Goal: Task Accomplishment & Management: Manage account settings

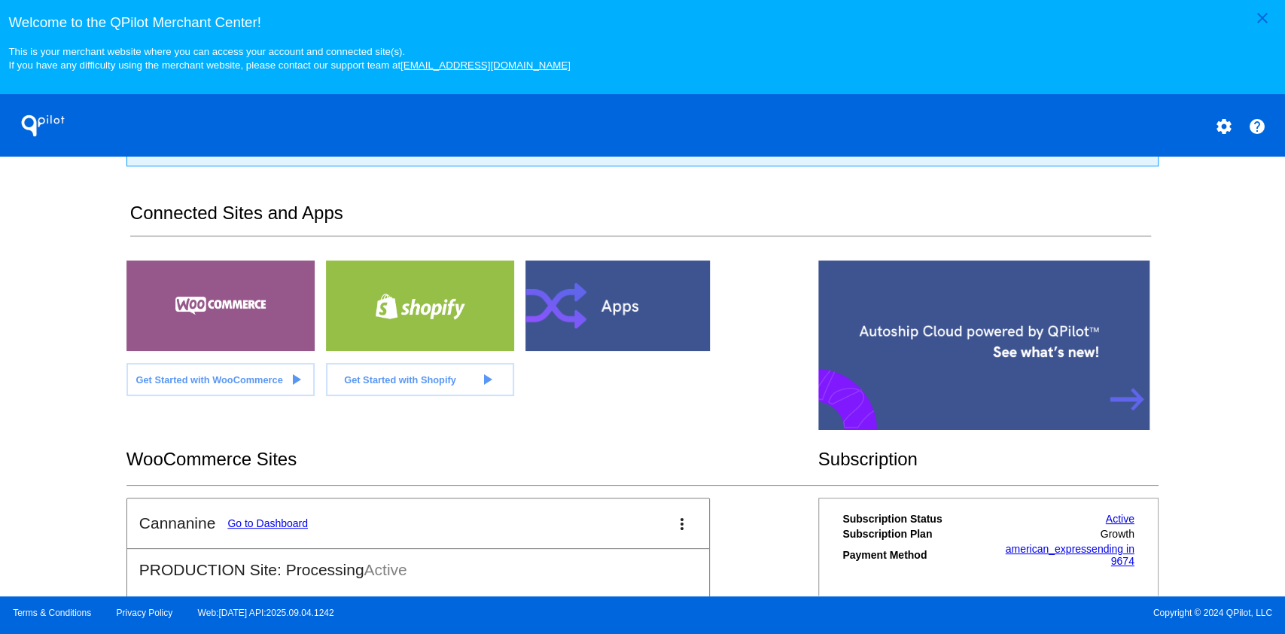
scroll to position [301, 0]
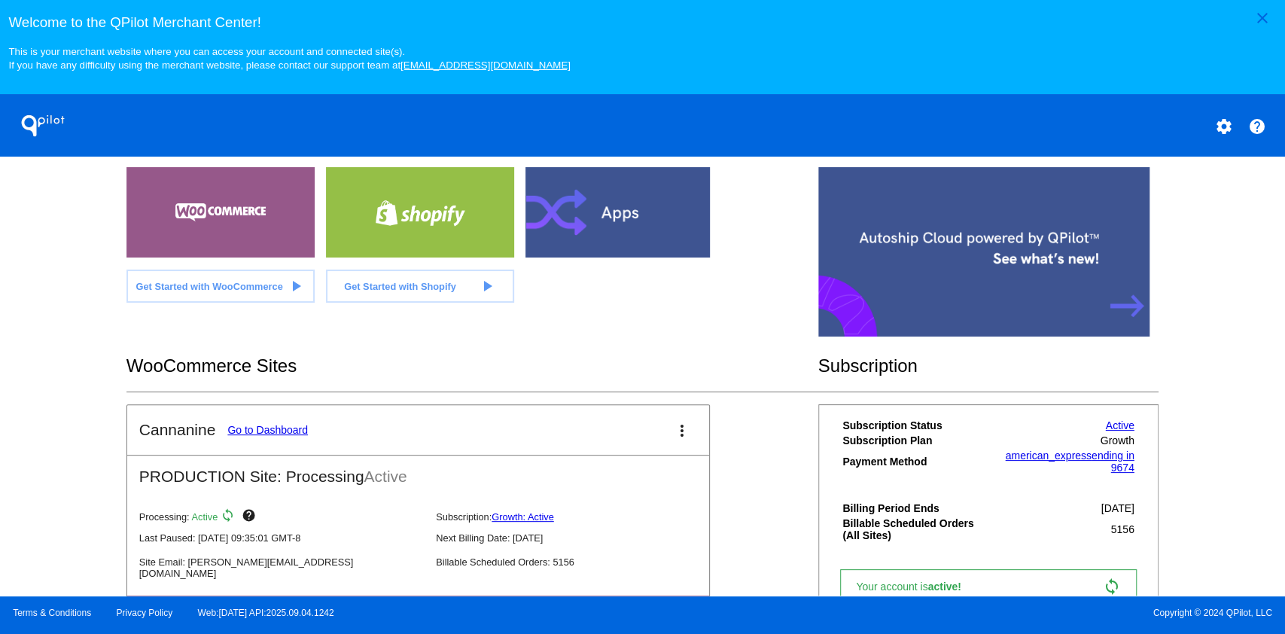
click at [275, 418] on mat-card-header "Cannanine Go to Dashboard more_vert" at bounding box center [418, 430] width 582 height 50
click at [262, 433] on link "Go to Dashboard" at bounding box center [267, 430] width 81 height 12
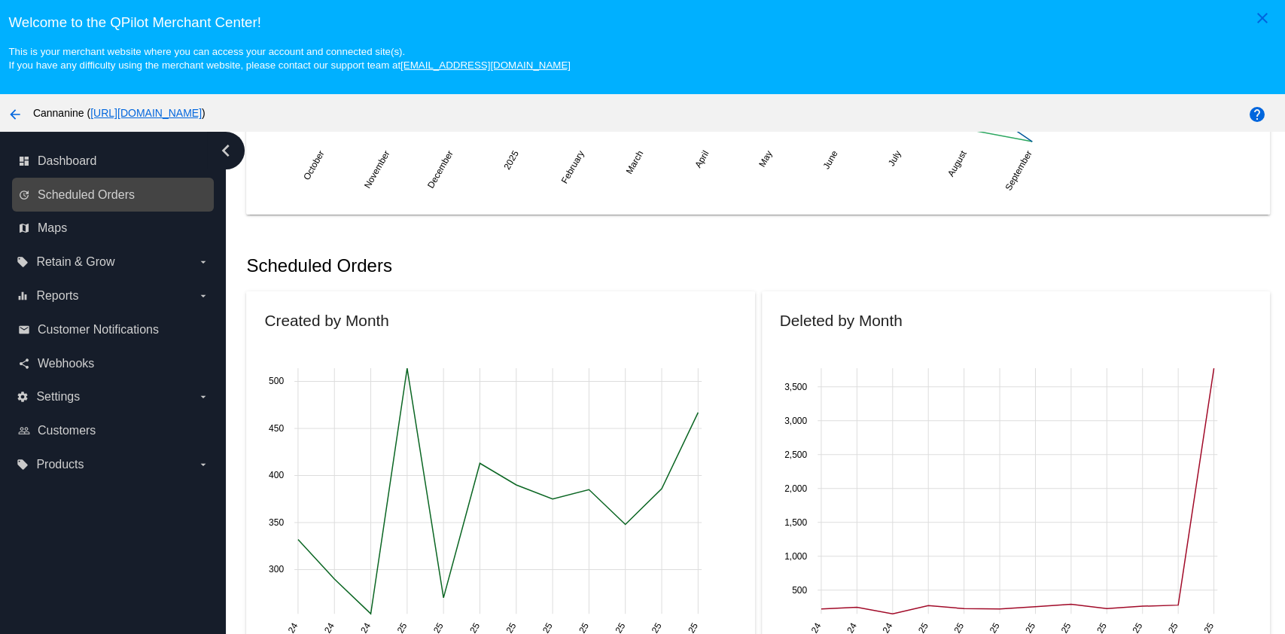
scroll to position [506, 0]
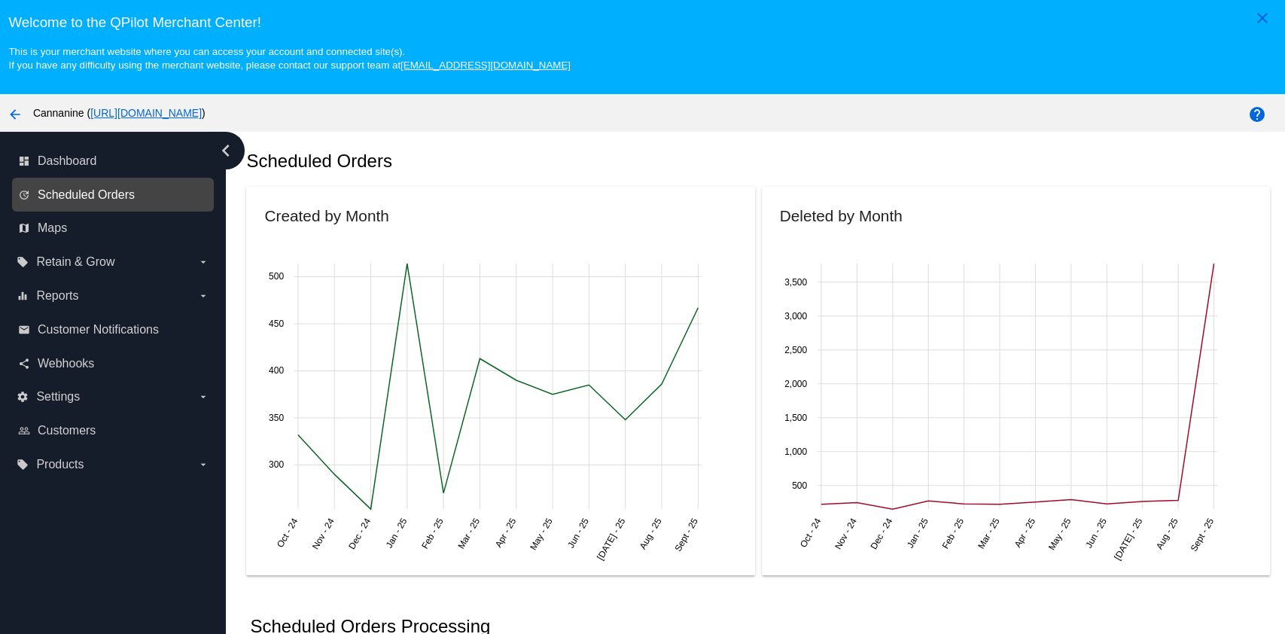
click at [78, 193] on span "Scheduled Orders" at bounding box center [86, 195] width 97 height 14
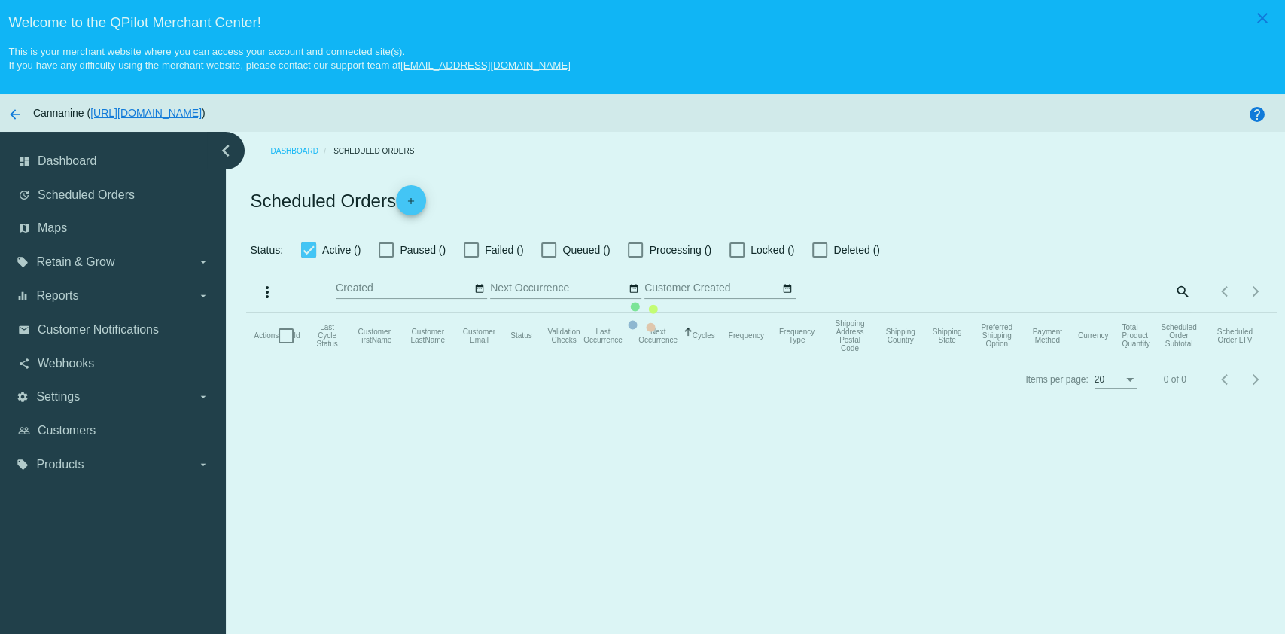
checkbox input "true"
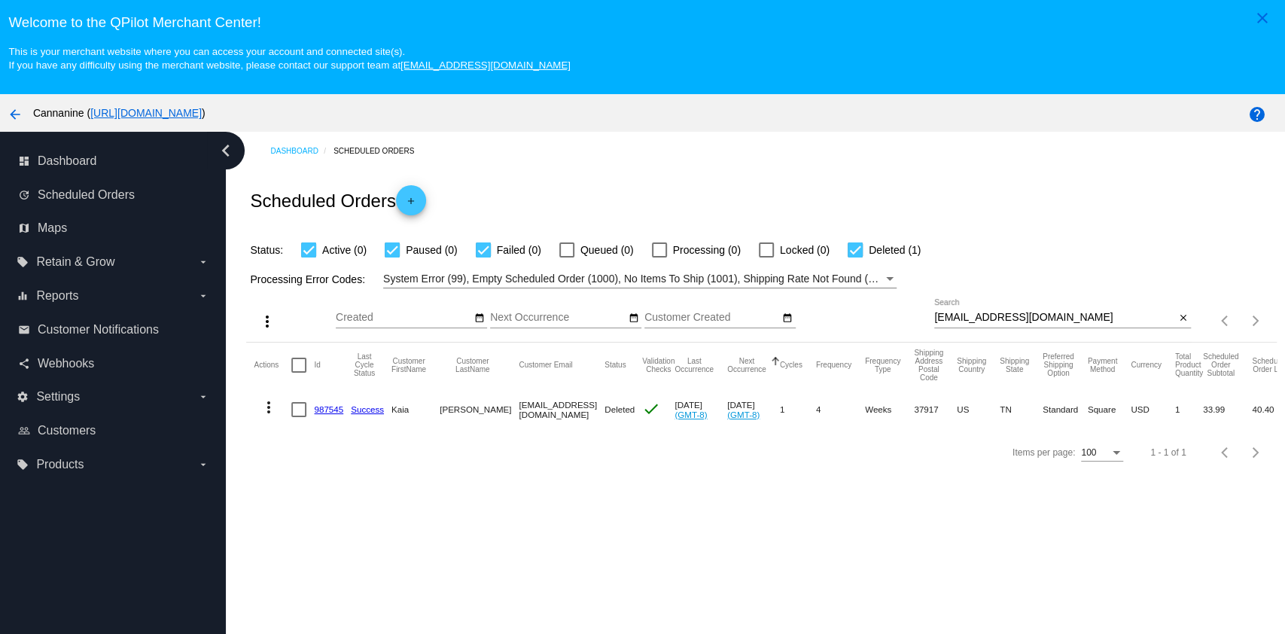
click at [1067, 318] on input "k37185872@gmail.com" at bounding box center [1054, 318] width 241 height 12
paste input "limbergl70"
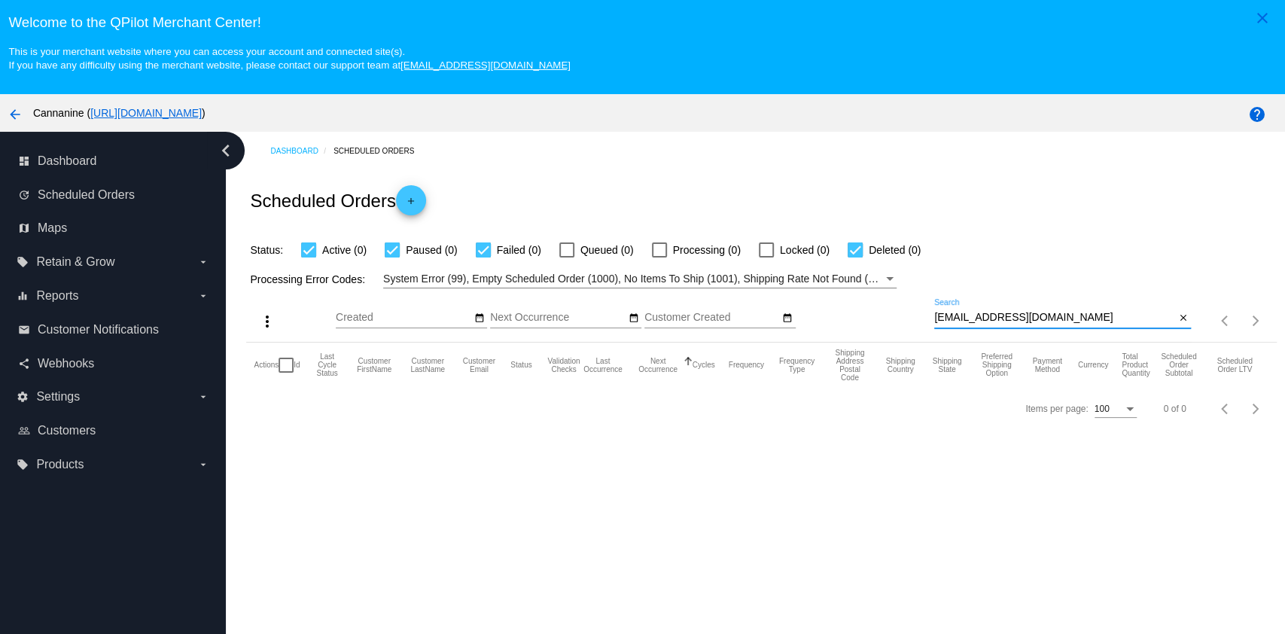
type input "[EMAIL_ADDRESS][DOMAIN_NAME]"
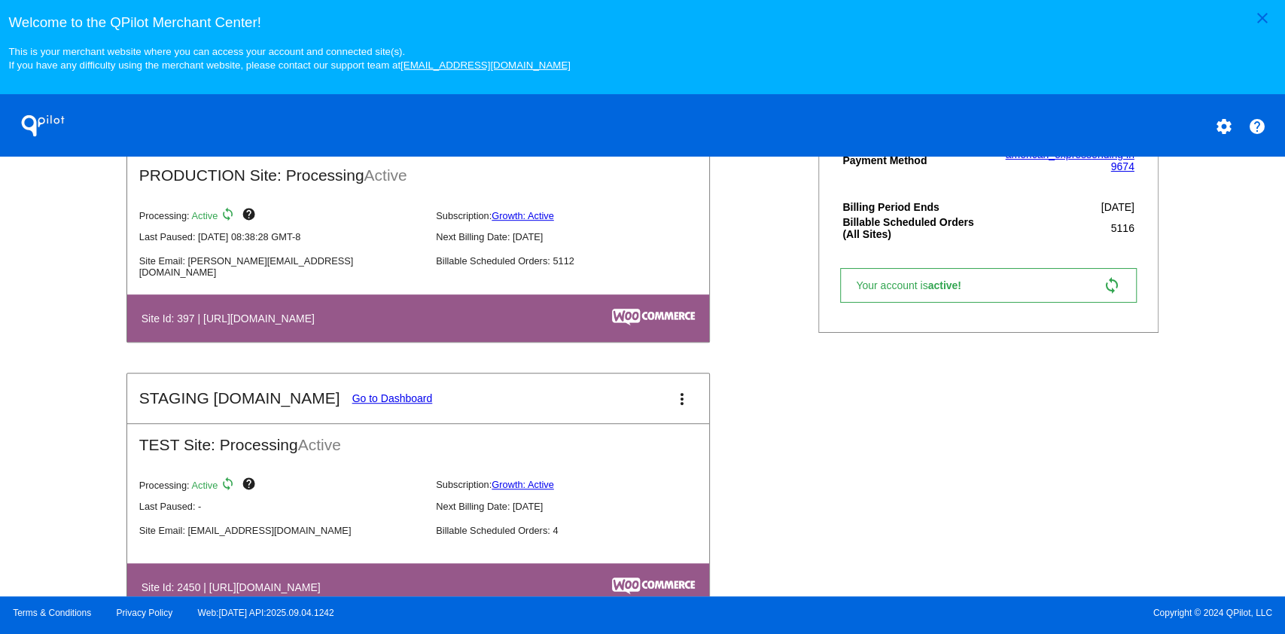
scroll to position [301, 0]
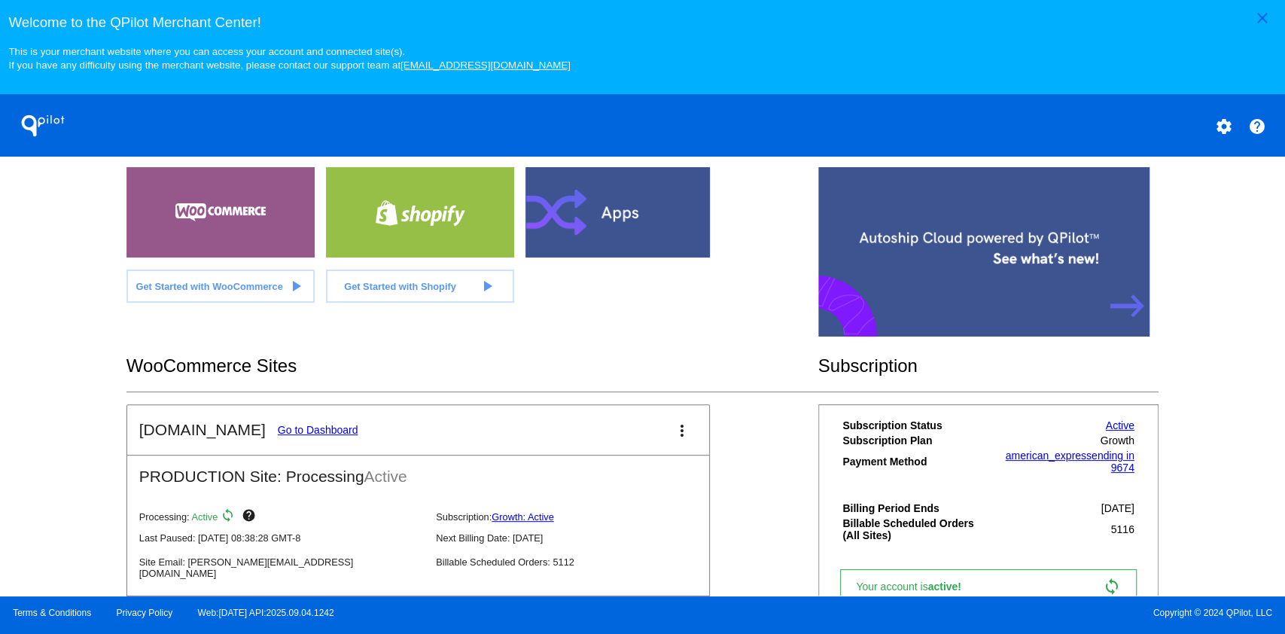
click at [316, 430] on link "Go to Dashboard" at bounding box center [318, 430] width 81 height 12
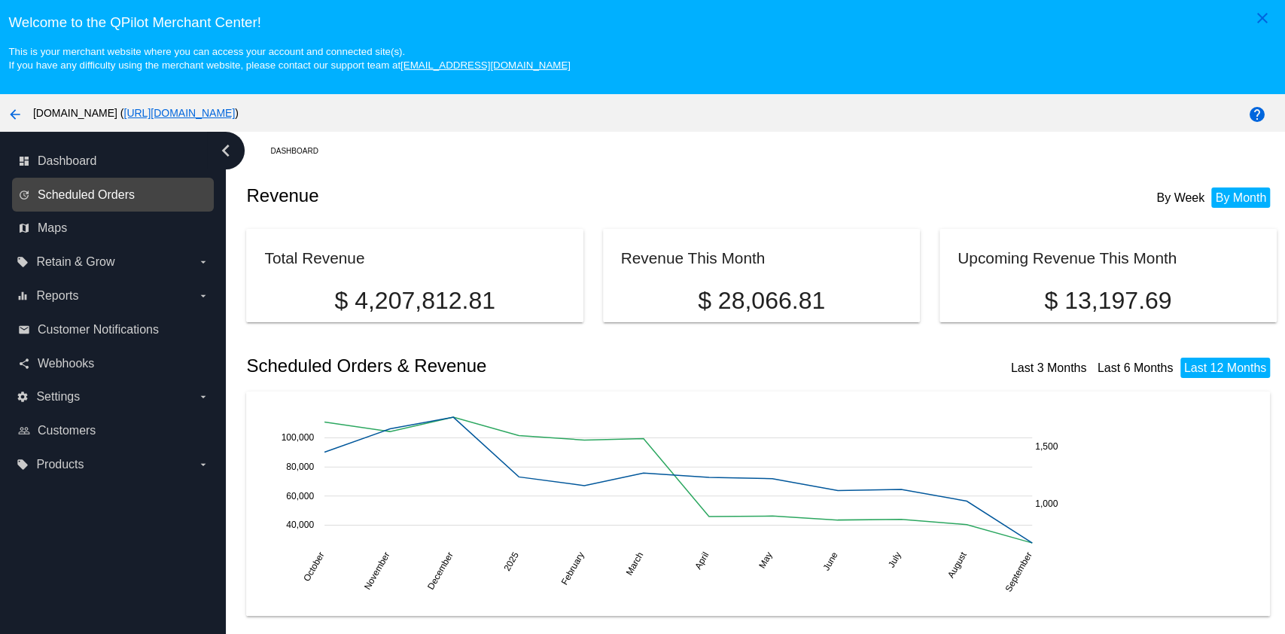
click at [38, 197] on span "Scheduled Orders" at bounding box center [86, 195] width 97 height 14
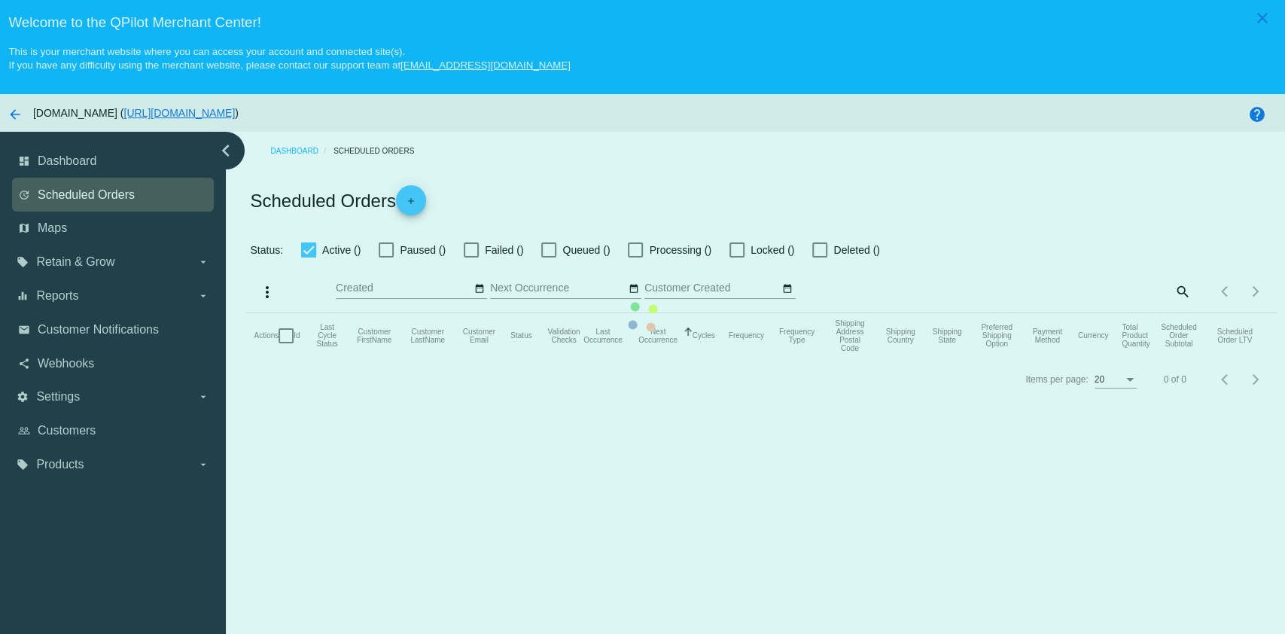
checkbox input "true"
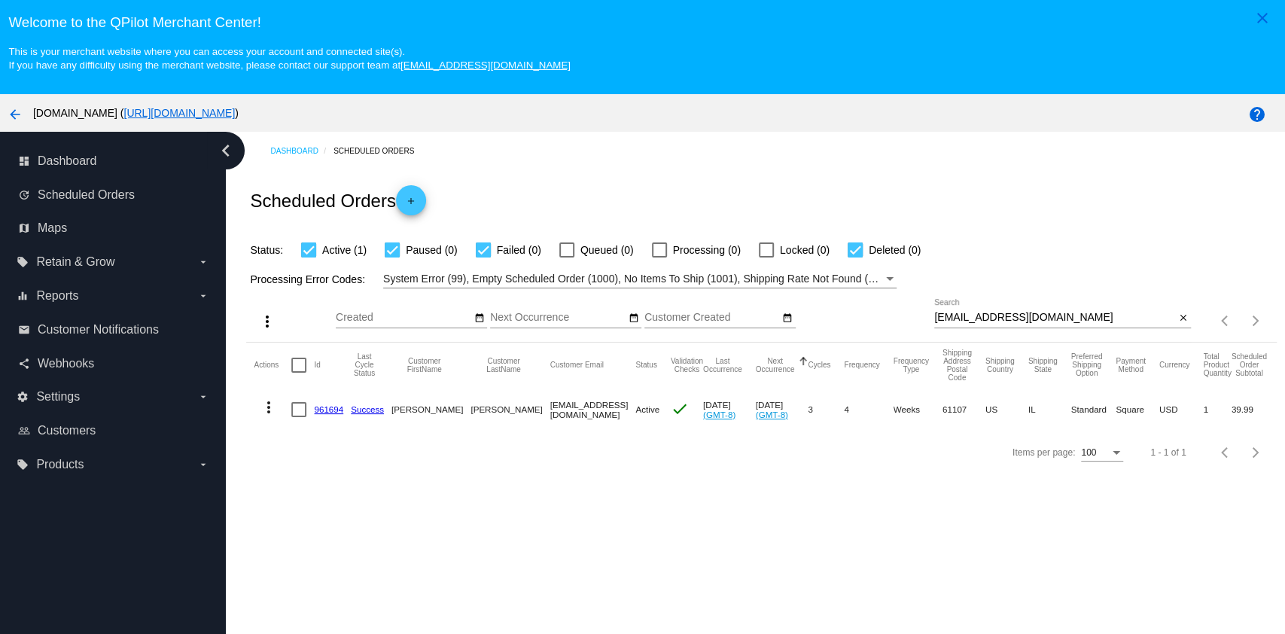
click at [271, 406] on mat-icon "more_vert" at bounding box center [269, 407] width 18 height 18
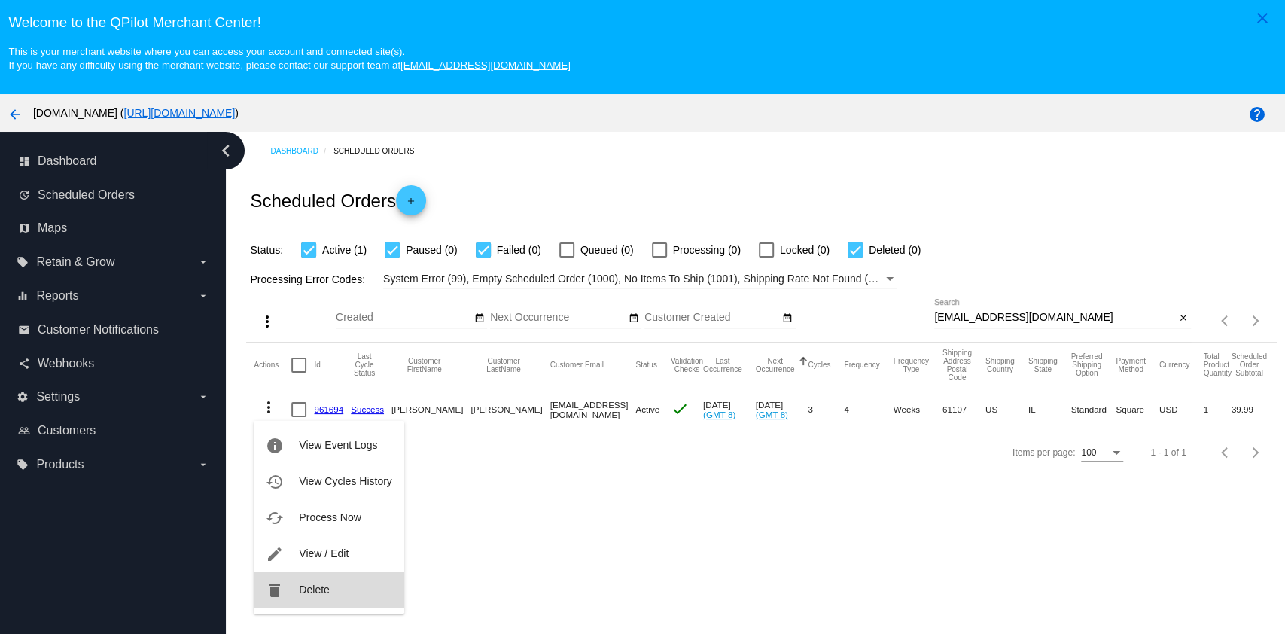
click at [331, 581] on button "delete Delete" at bounding box center [329, 589] width 150 height 36
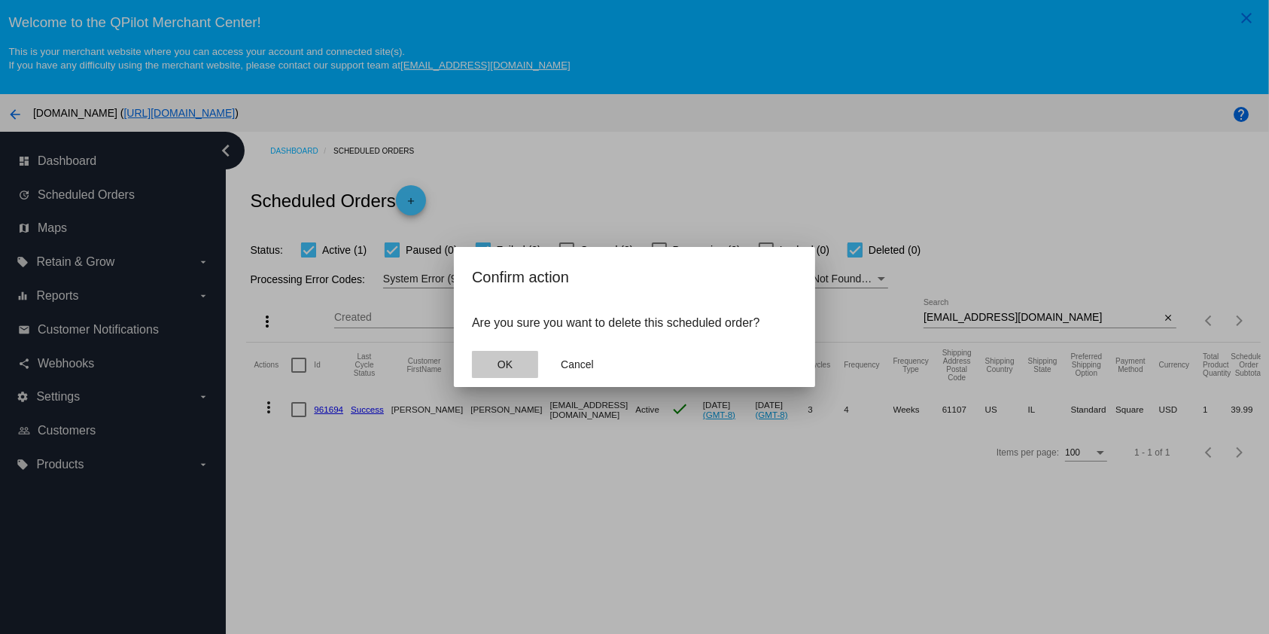
click at [500, 372] on button "OK" at bounding box center [505, 364] width 66 height 27
